Goal: Task Accomplishment & Management: Manage account settings

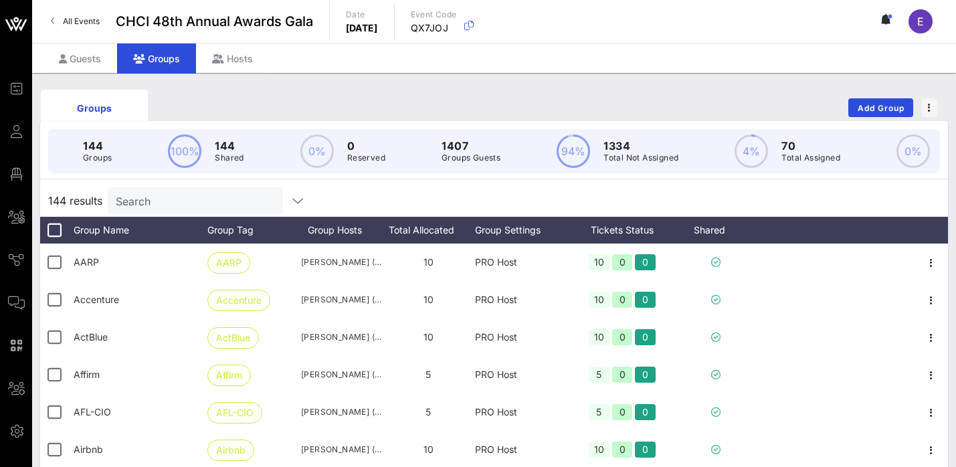
click at [193, 205] on input "Search" at bounding box center [194, 200] width 156 height 17
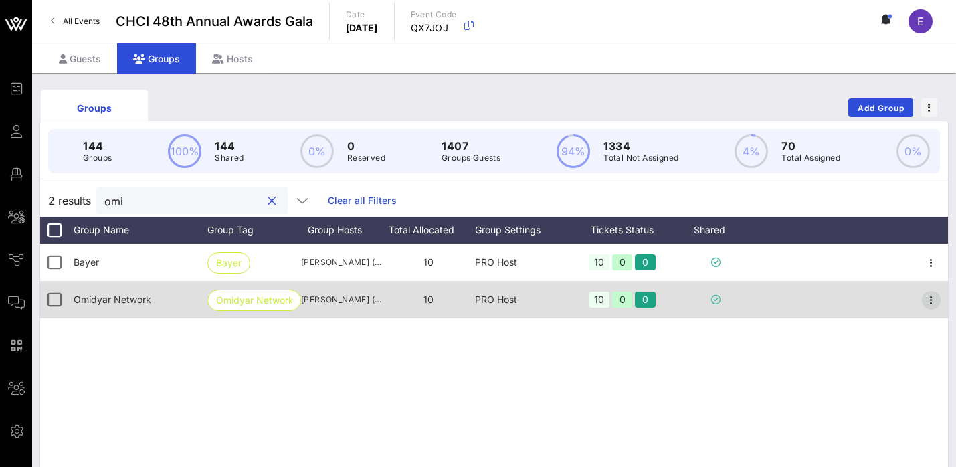
type input "omi"
click at [932, 300] on icon "button" at bounding box center [931, 300] width 16 height 16
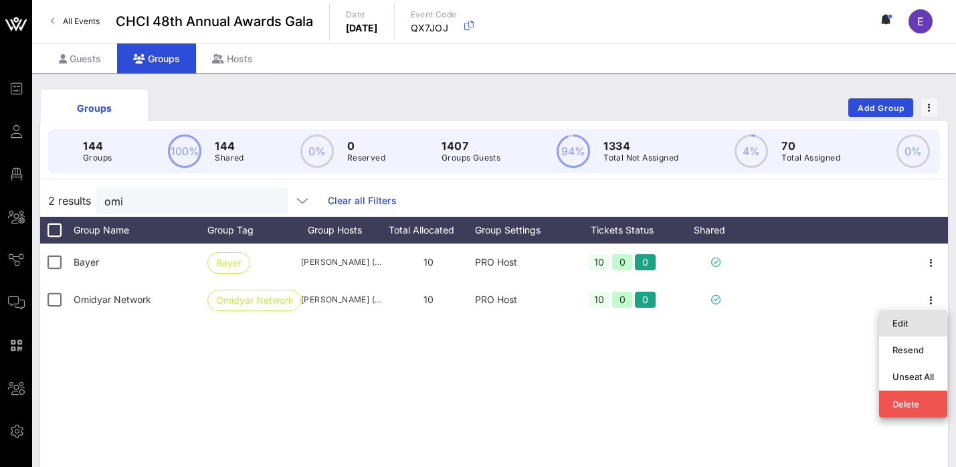
click at [906, 326] on div "Edit" at bounding box center [912, 323] width 41 height 11
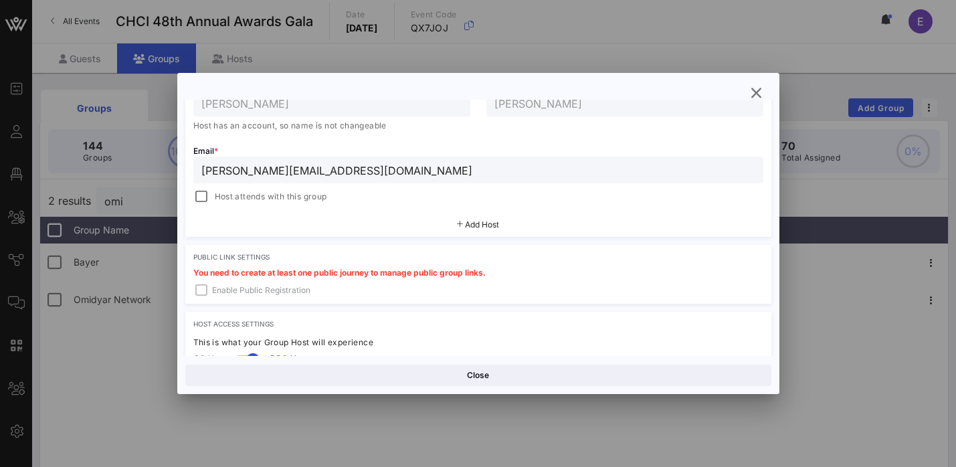
click at [477, 224] on span "Add Host" at bounding box center [482, 224] width 34 height 10
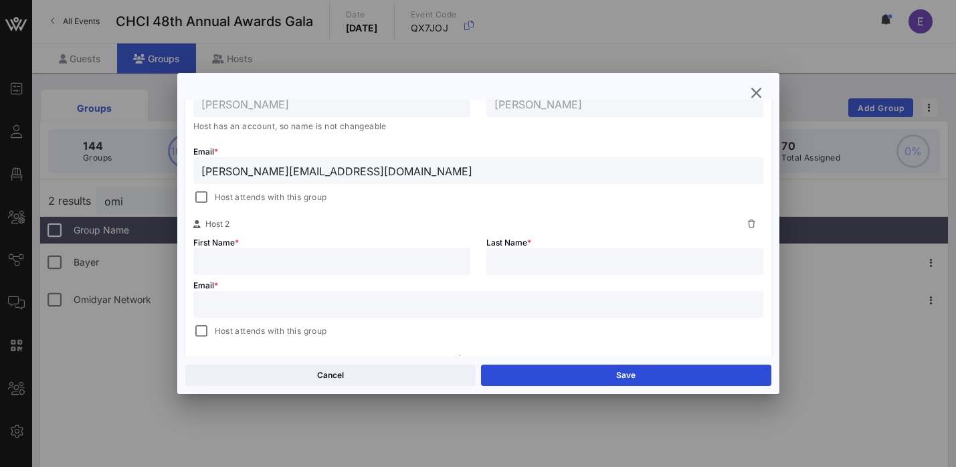
click at [347, 302] on input "text" at bounding box center [478, 304] width 554 height 17
paste input "[EMAIL_ADDRESS][PERSON_NAME][DOMAIN_NAME]"
type input "[EMAIL_ADDRESS][PERSON_NAME][DOMAIN_NAME]"
click at [344, 255] on input "text" at bounding box center [331, 261] width 261 height 17
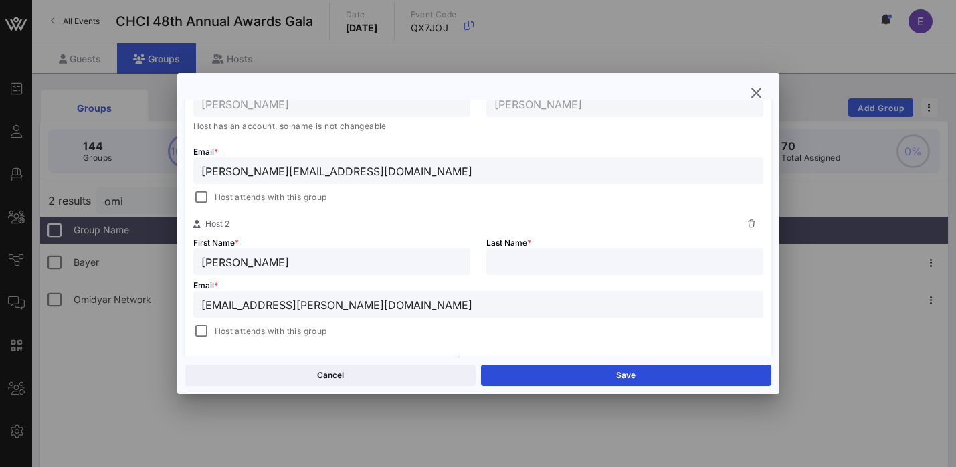
type input "[PERSON_NAME]"
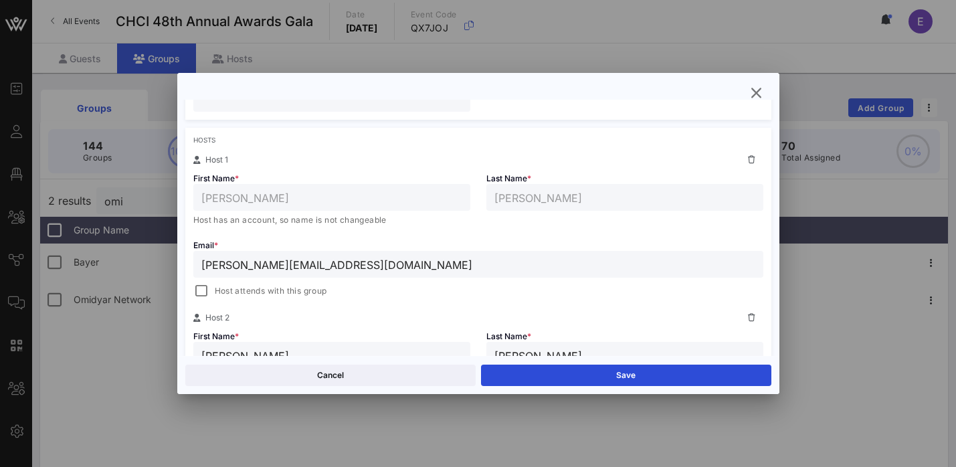
scroll to position [345, 0]
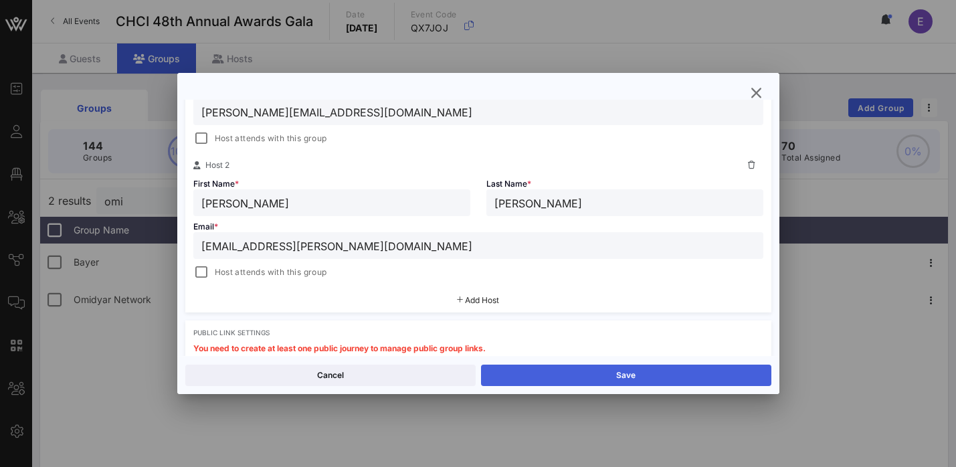
click at [623, 374] on button "Save" at bounding box center [626, 374] width 290 height 21
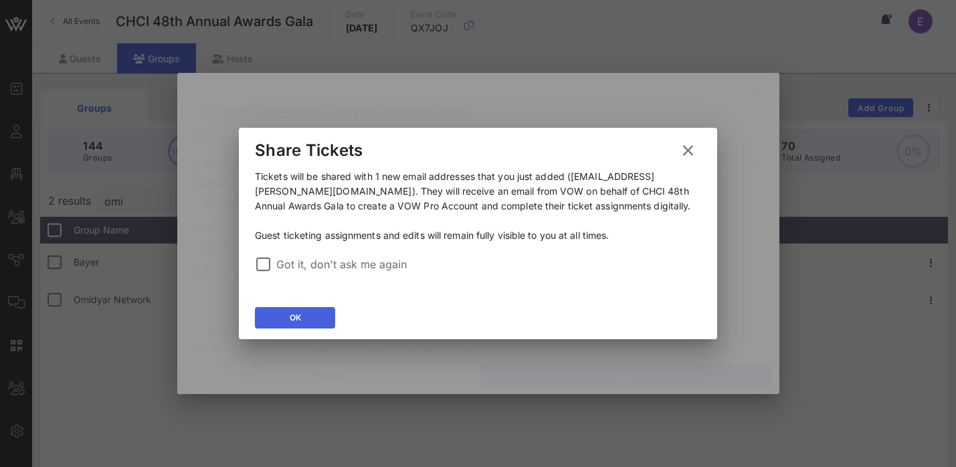
click at [303, 320] on button "OK" at bounding box center [295, 317] width 80 height 21
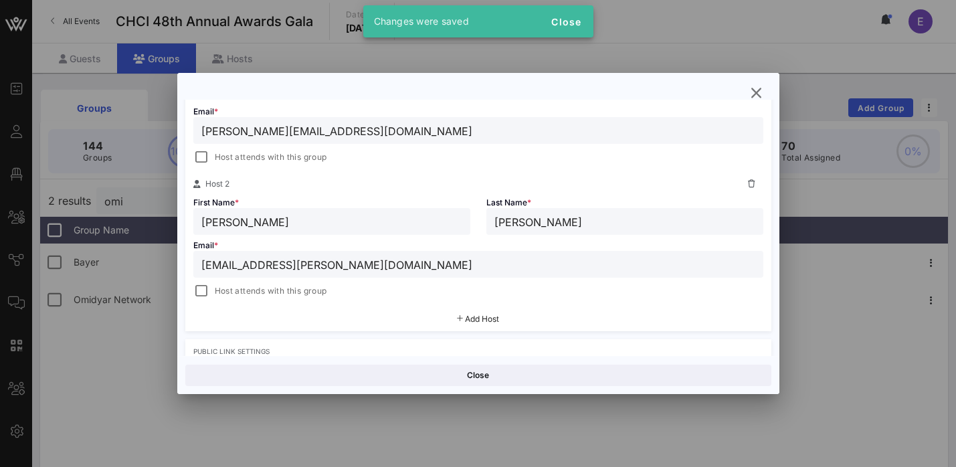
scroll to position [315, 0]
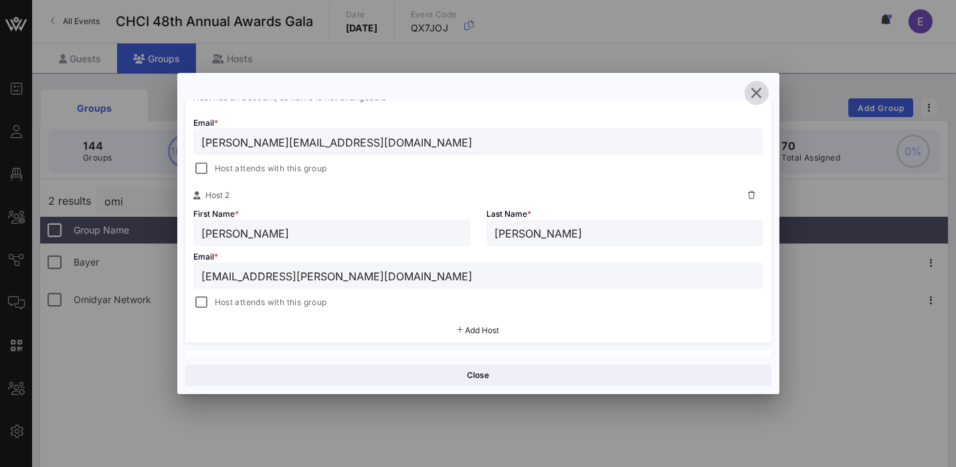
click at [758, 88] on icon "button" at bounding box center [756, 93] width 16 height 16
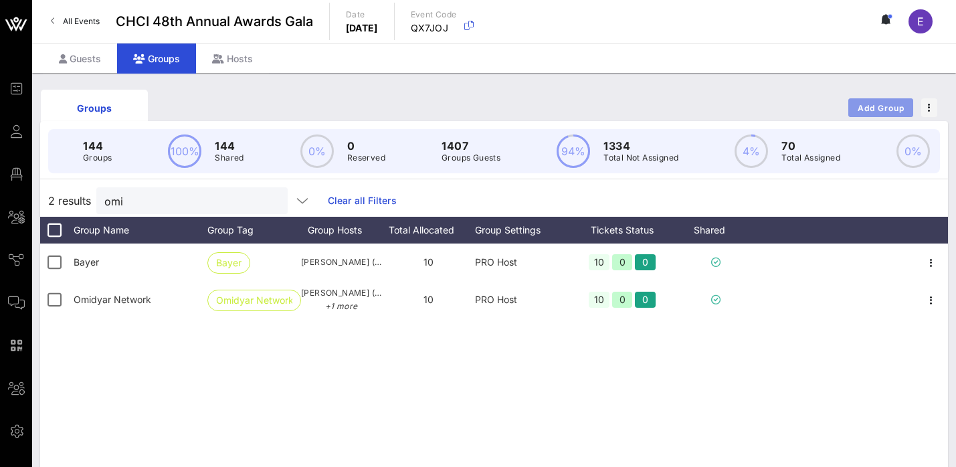
click at [870, 113] on button "Add Group" at bounding box center [880, 107] width 65 height 19
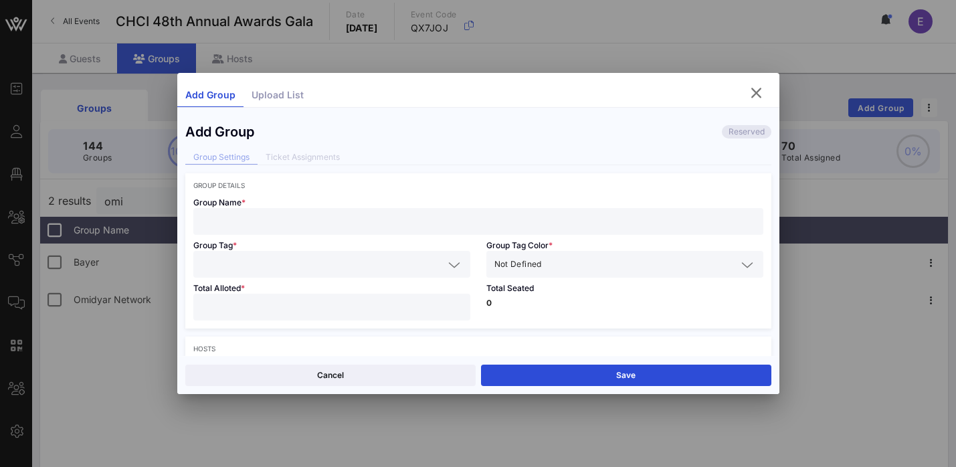
click at [396, 223] on input "text" at bounding box center [478, 221] width 554 height 17
paste input "The [PERSON_NAME] Company"
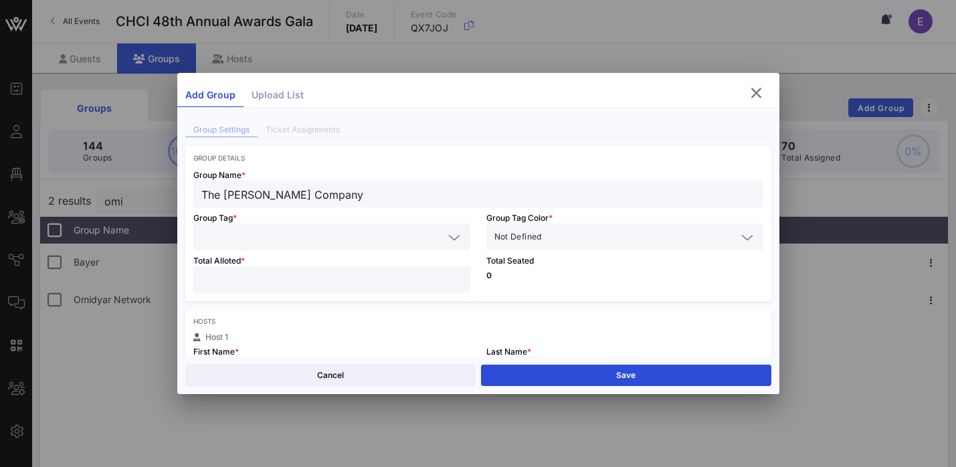
scroll to position [48, 0]
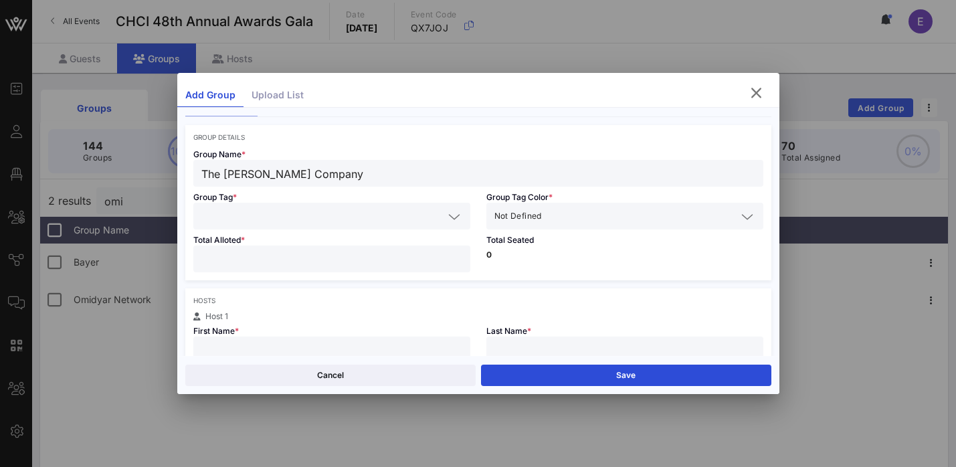
type input "The [PERSON_NAME] Company"
click at [359, 226] on div at bounding box center [331, 216] width 261 height 27
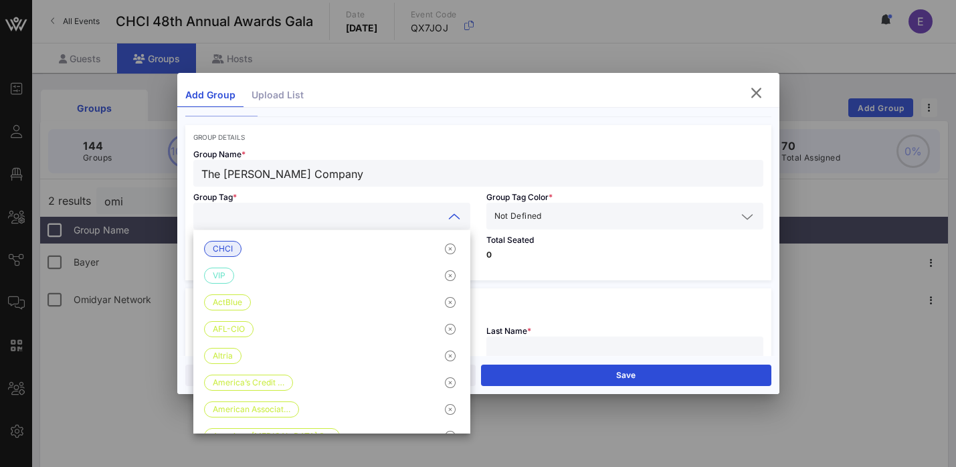
paste input "The [PERSON_NAME] Company"
type input "The [PERSON_NAME] Company"
click at [580, 211] on input "text" at bounding box center [640, 215] width 192 height 17
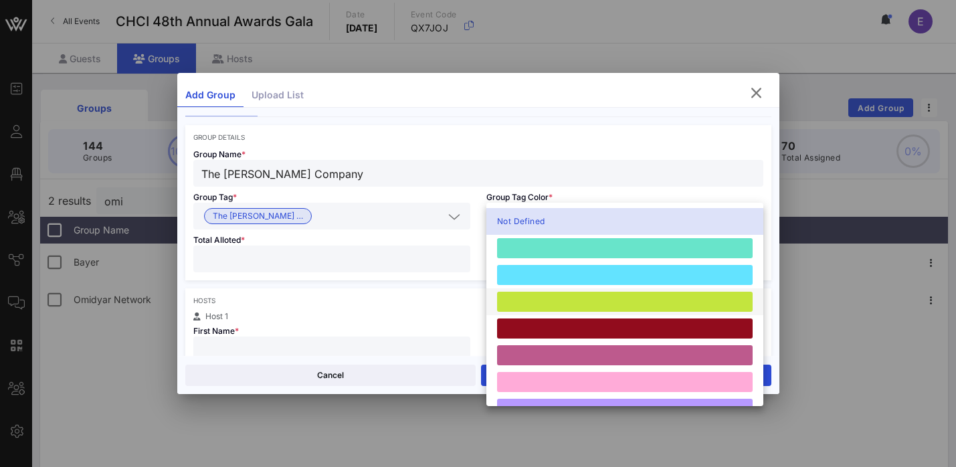
click at [554, 298] on div at bounding box center [624, 302] width 255 height 20
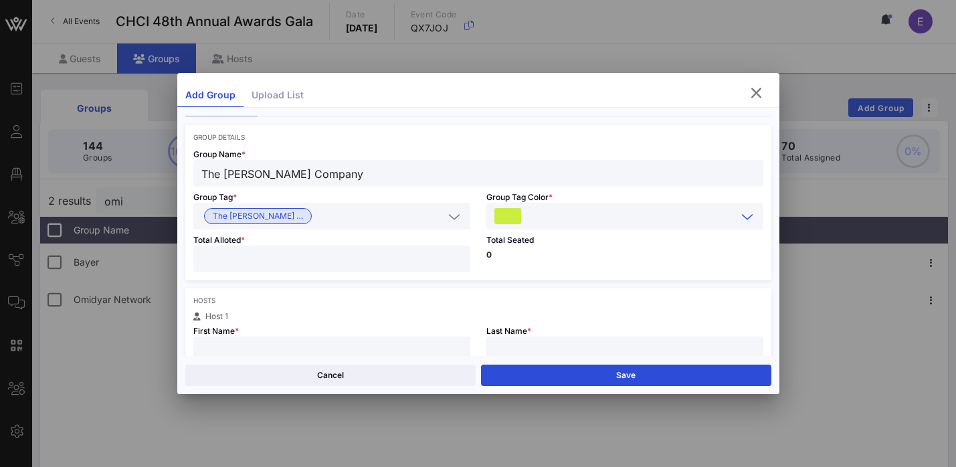
click at [348, 263] on input "number" at bounding box center [331, 258] width 261 height 17
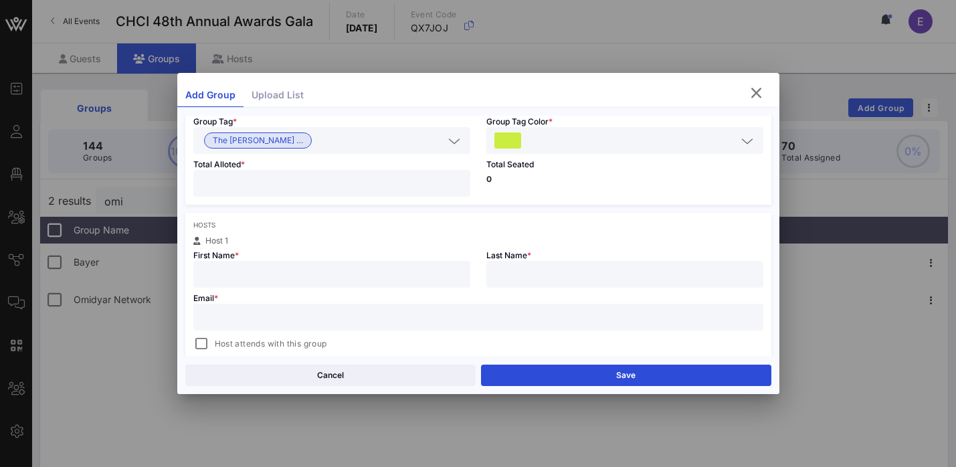
scroll to position [153, 0]
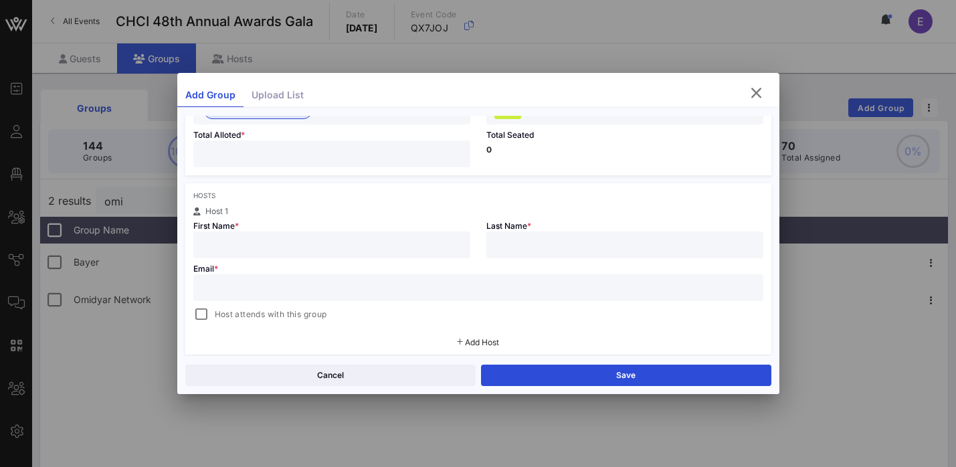
type input "**"
click at [380, 237] on input "text" at bounding box center [331, 244] width 261 height 17
paste input "[PERSON_NAME]"
click at [266, 238] on input "[PERSON_NAME]" at bounding box center [331, 244] width 261 height 17
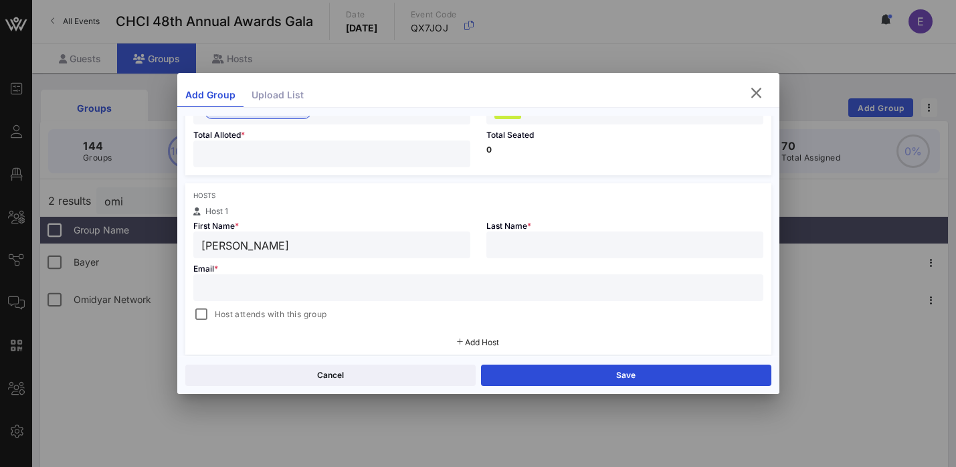
click at [266, 243] on input "[PERSON_NAME]" at bounding box center [331, 244] width 261 height 17
type input "[PERSON_NAME]"
paste input "[PERSON_NAME]"
type input "[PERSON_NAME]"
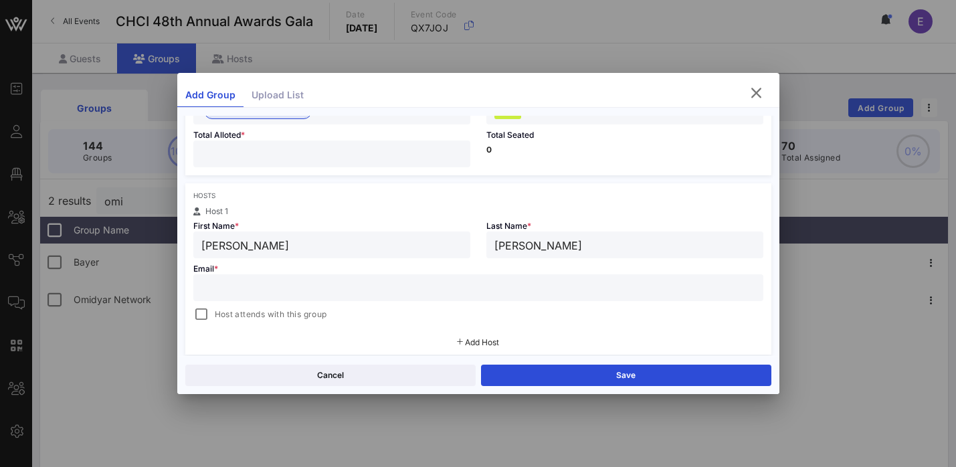
click at [354, 288] on input "text" at bounding box center [478, 287] width 554 height 17
paste input "[PERSON_NAME][EMAIL_ADDRESS][PERSON_NAME][DOMAIN_NAME]"
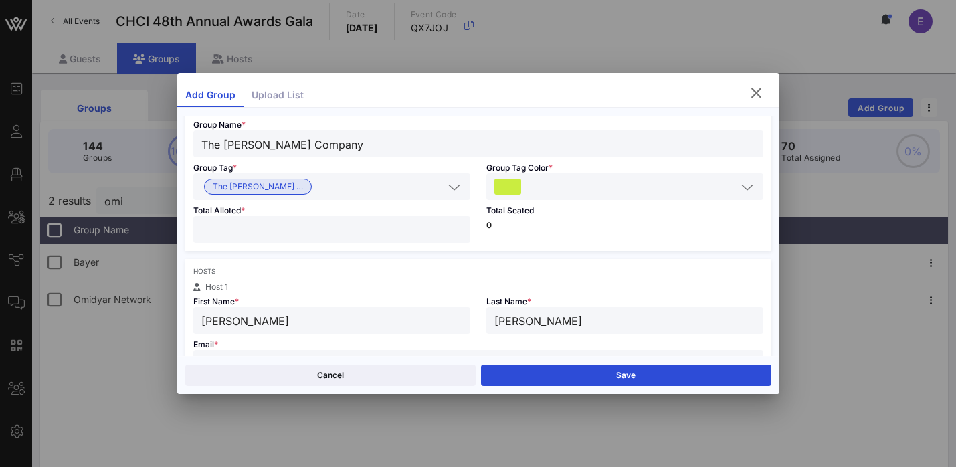
scroll to position [34, 0]
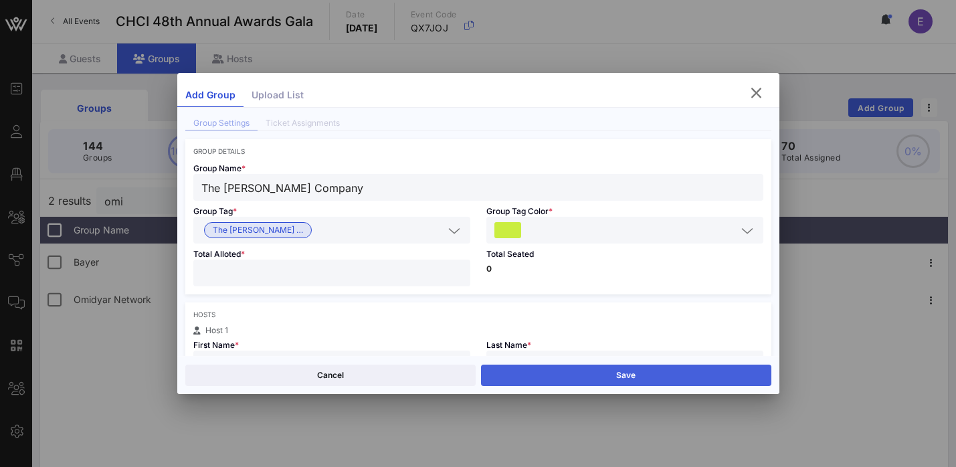
type input "[PERSON_NAME][EMAIL_ADDRESS][PERSON_NAME][DOMAIN_NAME]"
click at [629, 379] on button "Save" at bounding box center [626, 374] width 290 height 21
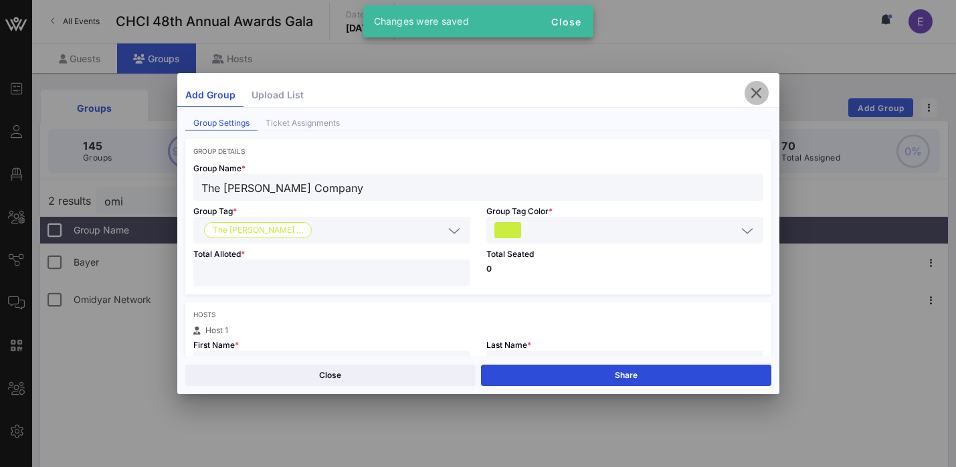
click at [760, 92] on icon "button" at bounding box center [756, 93] width 16 height 16
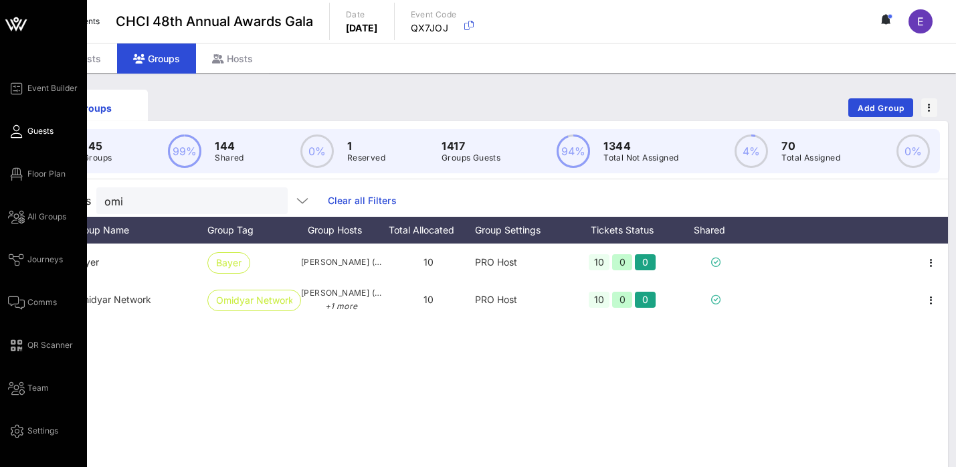
click at [9, 126] on link "Guests" at bounding box center [30, 131] width 45 height 16
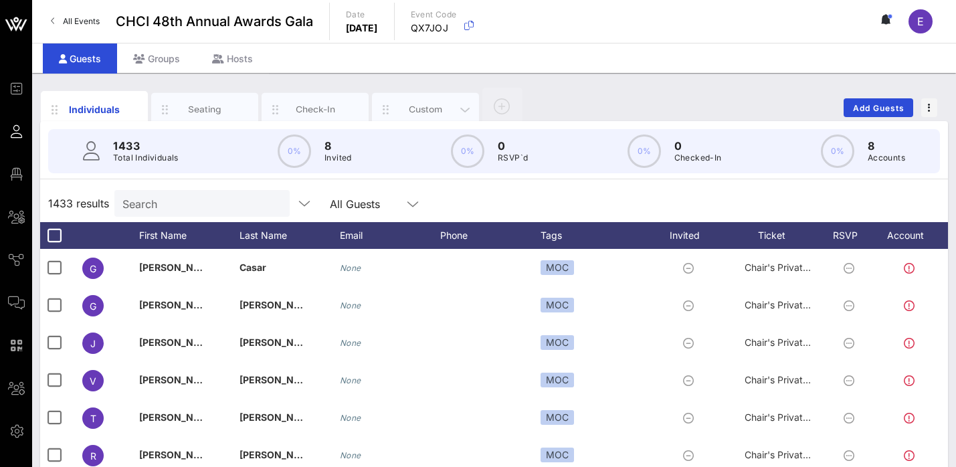
click at [445, 117] on div "Custom" at bounding box center [425, 109] width 107 height 33
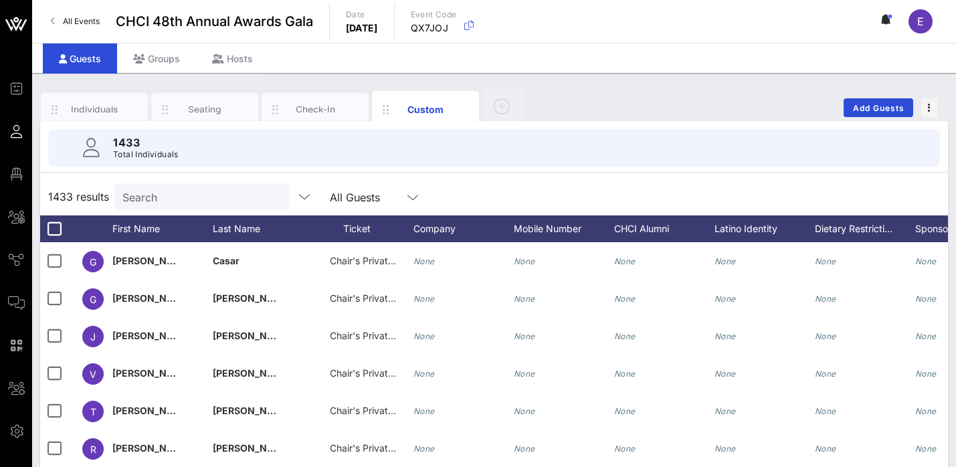
click at [177, 207] on div "Search" at bounding box center [200, 196] width 156 height 27
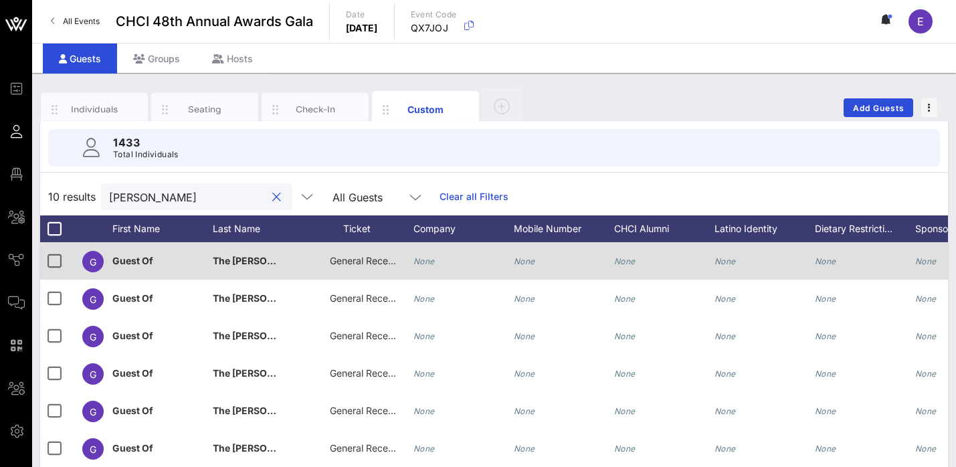
type input "[PERSON_NAME]"
click at [373, 264] on span "General Reception" at bounding box center [370, 260] width 80 height 11
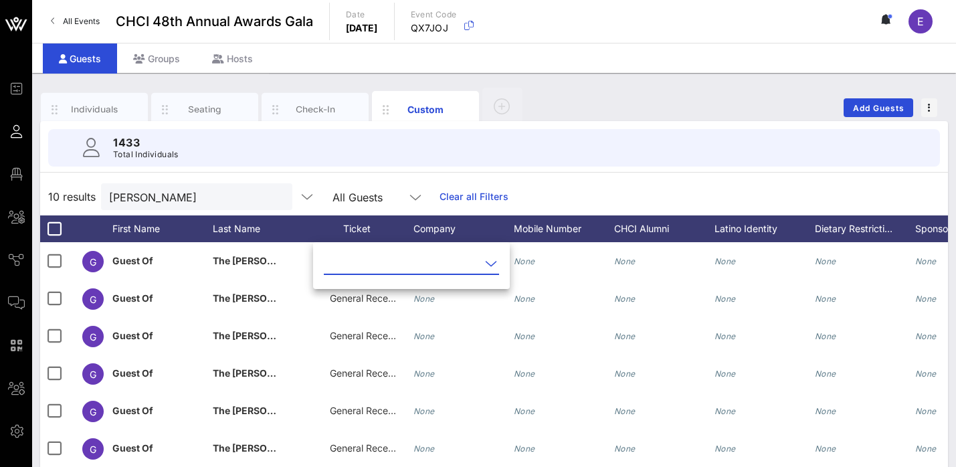
click at [391, 261] on input "text" at bounding box center [402, 263] width 156 height 21
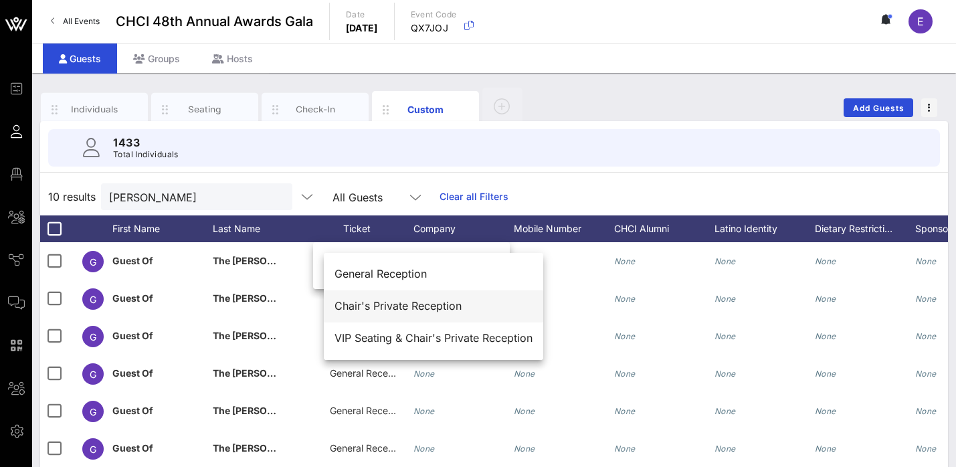
click at [394, 308] on div "Chair's Private Reception" at bounding box center [433, 306] width 198 height 13
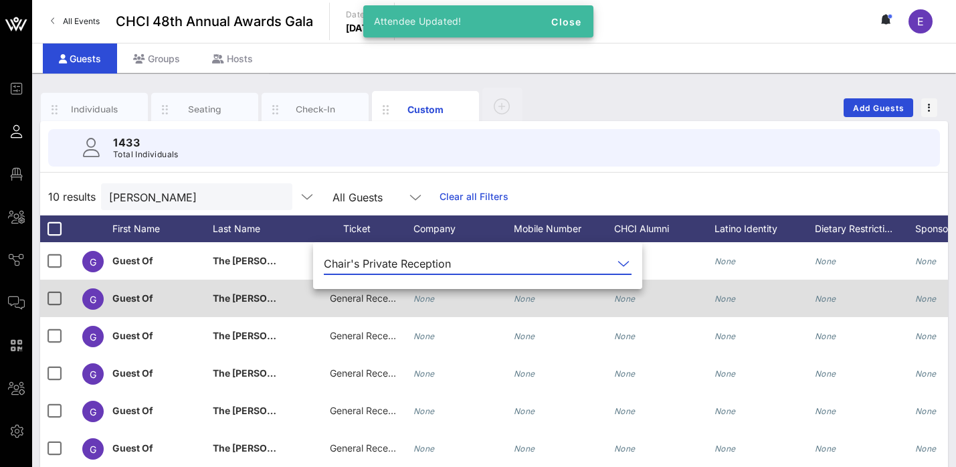
click at [369, 302] on span "General Reception" at bounding box center [370, 297] width 80 height 11
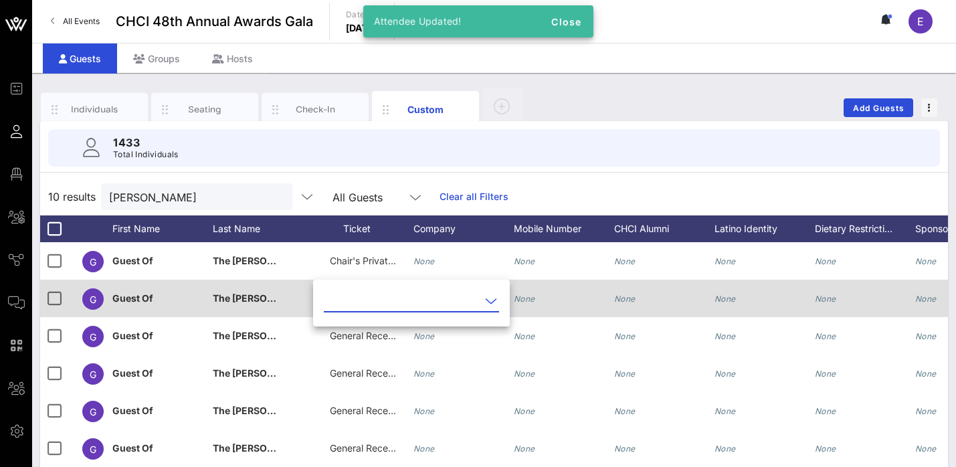
click at [369, 302] on input "text" at bounding box center [402, 300] width 156 height 21
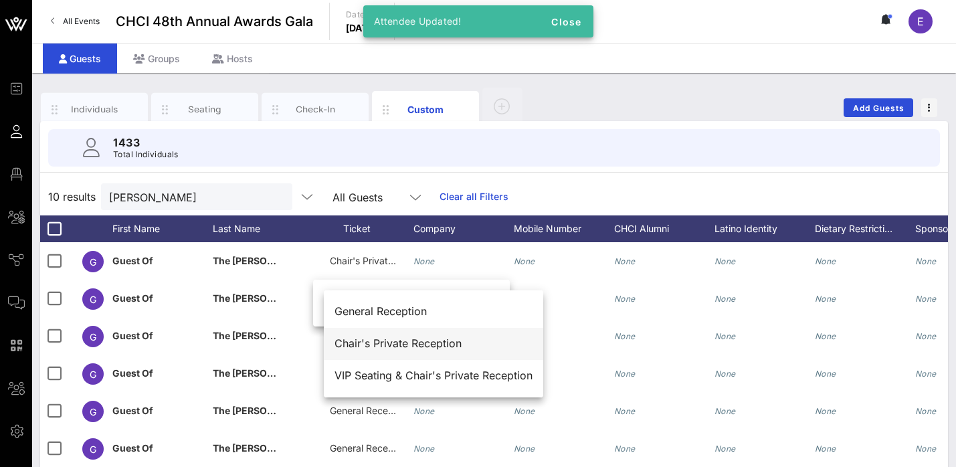
click at [395, 340] on div "Chair's Private Reception" at bounding box center [433, 343] width 198 height 13
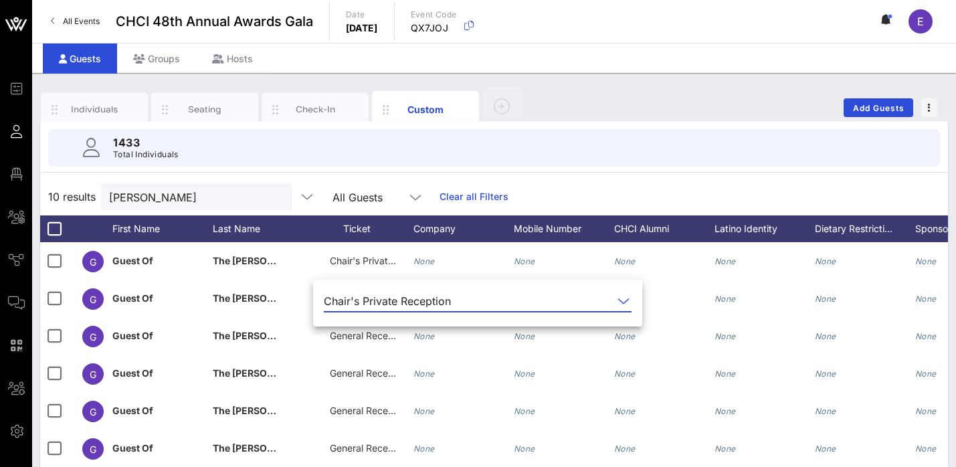
click at [633, 171] on div "1433 Total Individuals" at bounding box center [494, 148] width 924 height 54
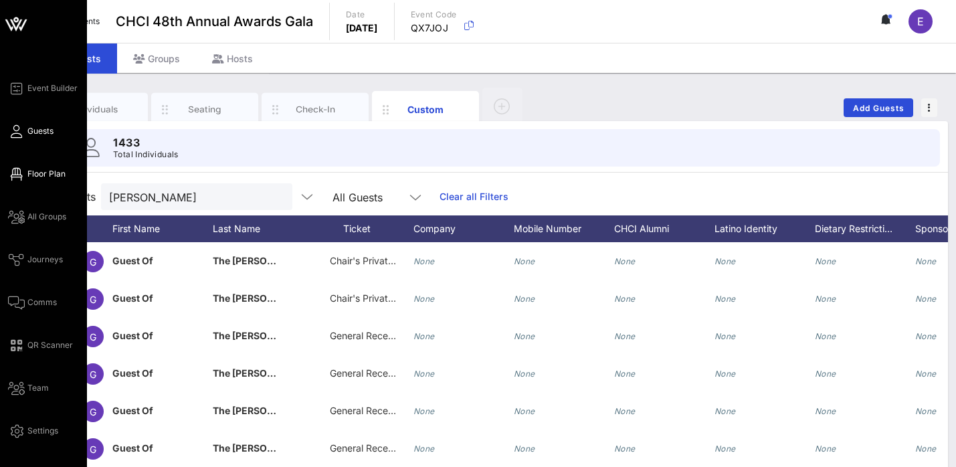
click at [36, 175] on span "Floor Plan" at bounding box center [46, 174] width 38 height 12
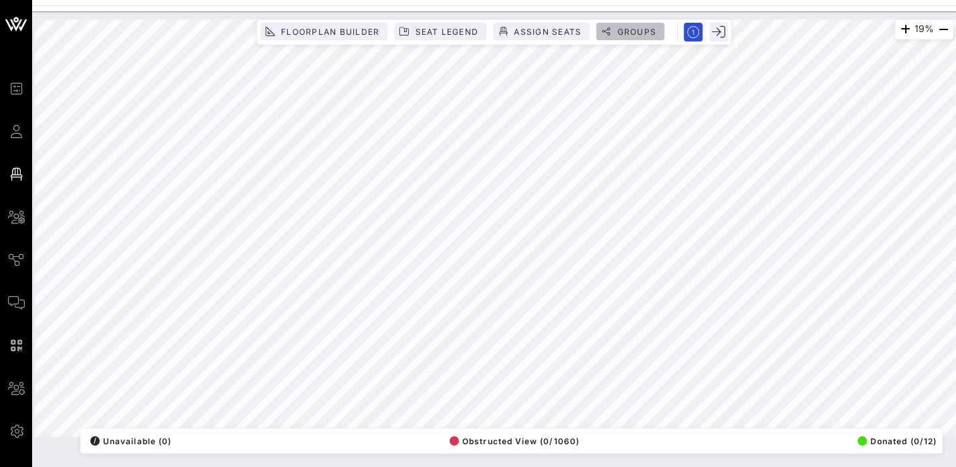
click at [637, 23] on button "Groups" at bounding box center [630, 31] width 68 height 17
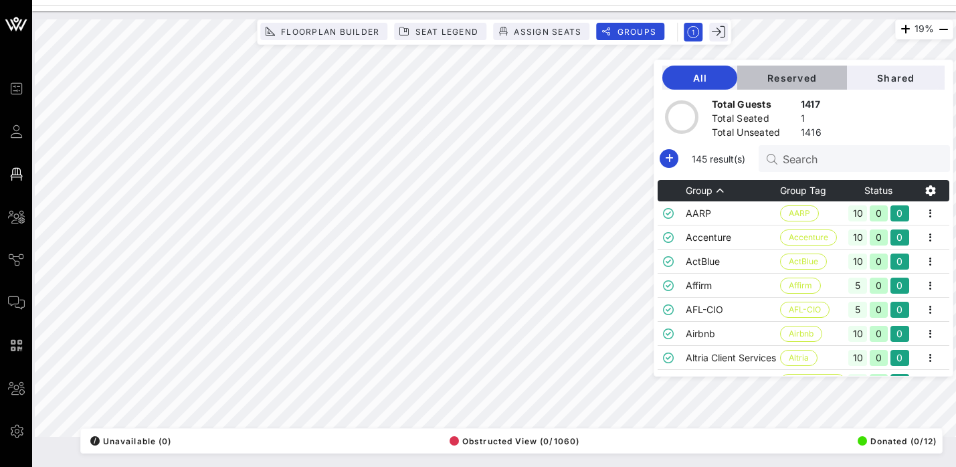
click at [813, 72] on span "Reserved" at bounding box center [792, 77] width 88 height 11
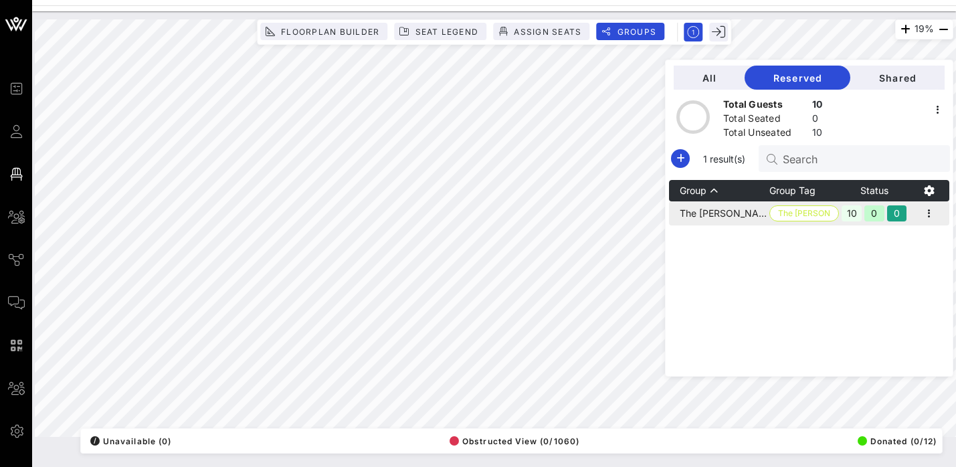
click at [945, 203] on td at bounding box center [929, 213] width 40 height 24
click at [935, 207] on icon "button" at bounding box center [929, 213] width 16 height 16
click at [908, 228] on div "Edit" at bounding box center [912, 235] width 41 height 21
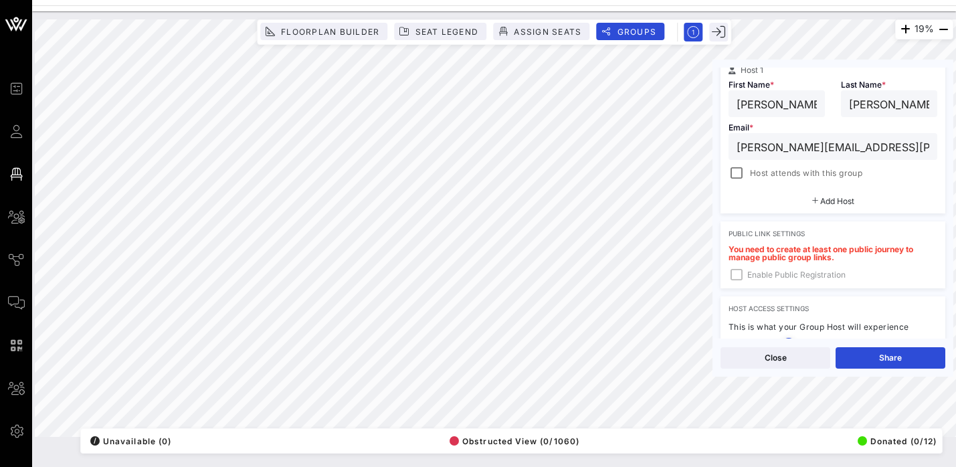
scroll to position [268, 0]
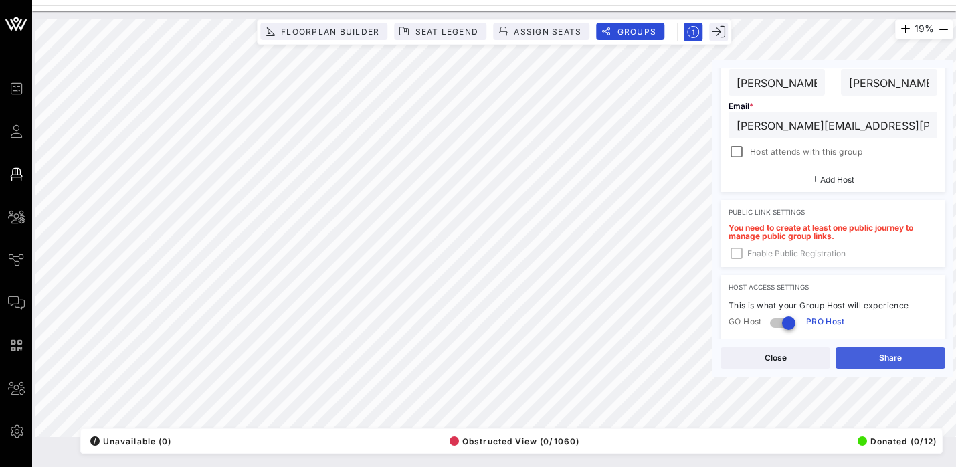
click at [893, 361] on button "Share" at bounding box center [890, 357] width 110 height 21
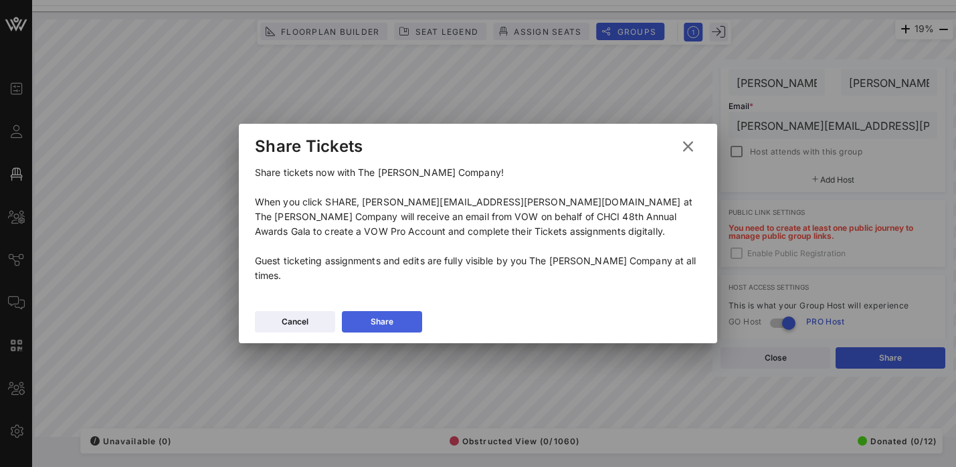
click at [380, 320] on icon at bounding box center [382, 322] width 10 height 9
